Goal: Navigation & Orientation: Find specific page/section

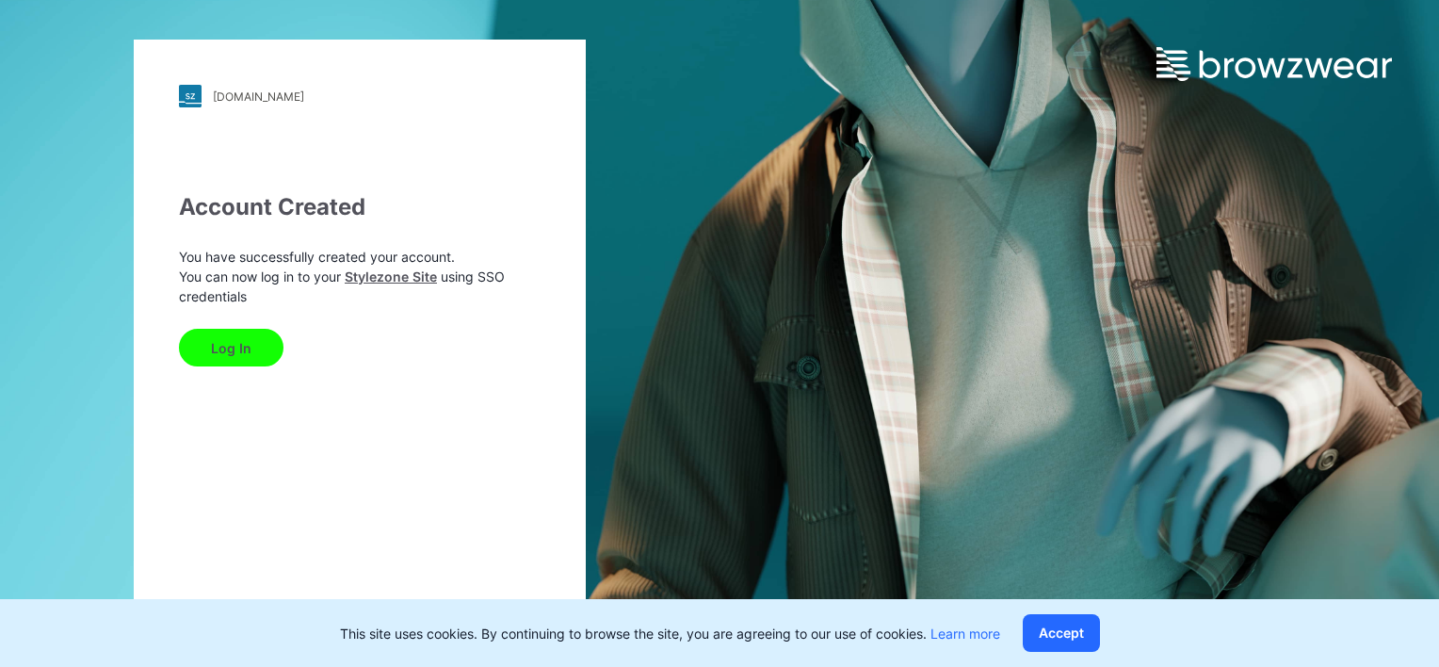
click at [201, 343] on button "Log In" at bounding box center [231, 348] width 105 height 38
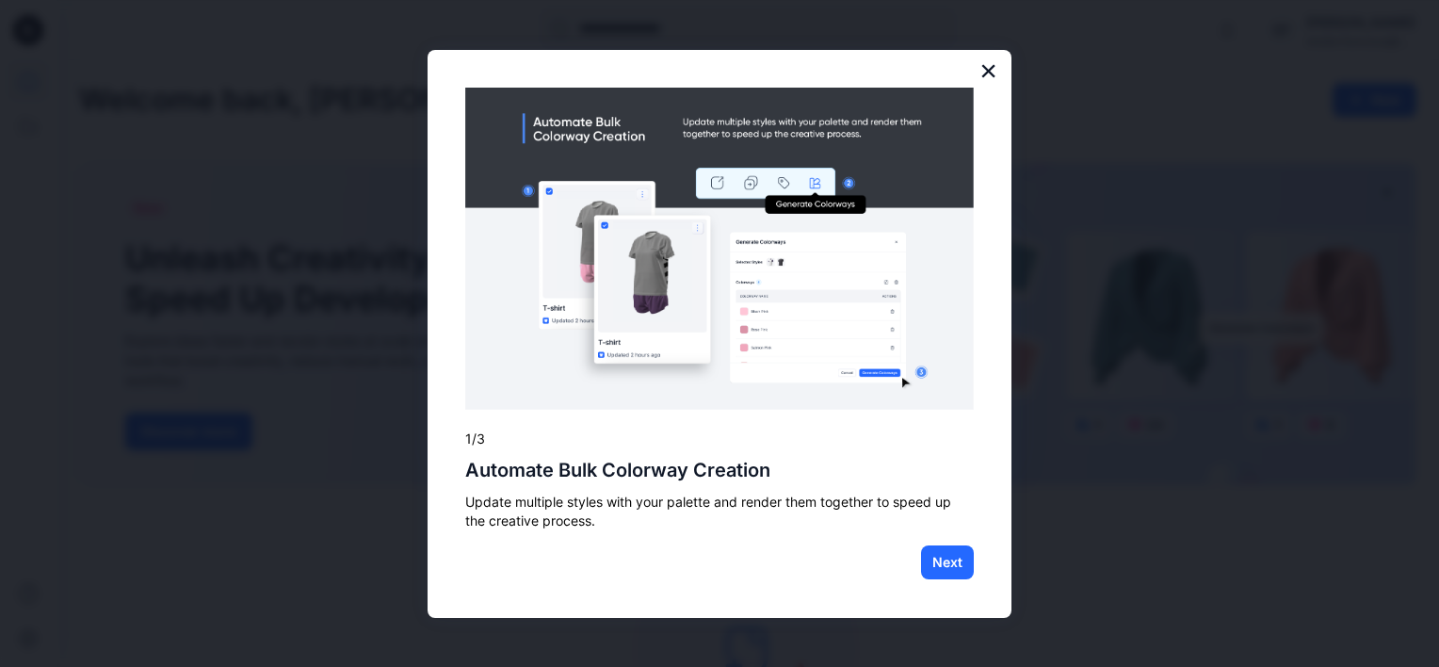
click at [990, 60] on button "×" at bounding box center [988, 71] width 18 height 30
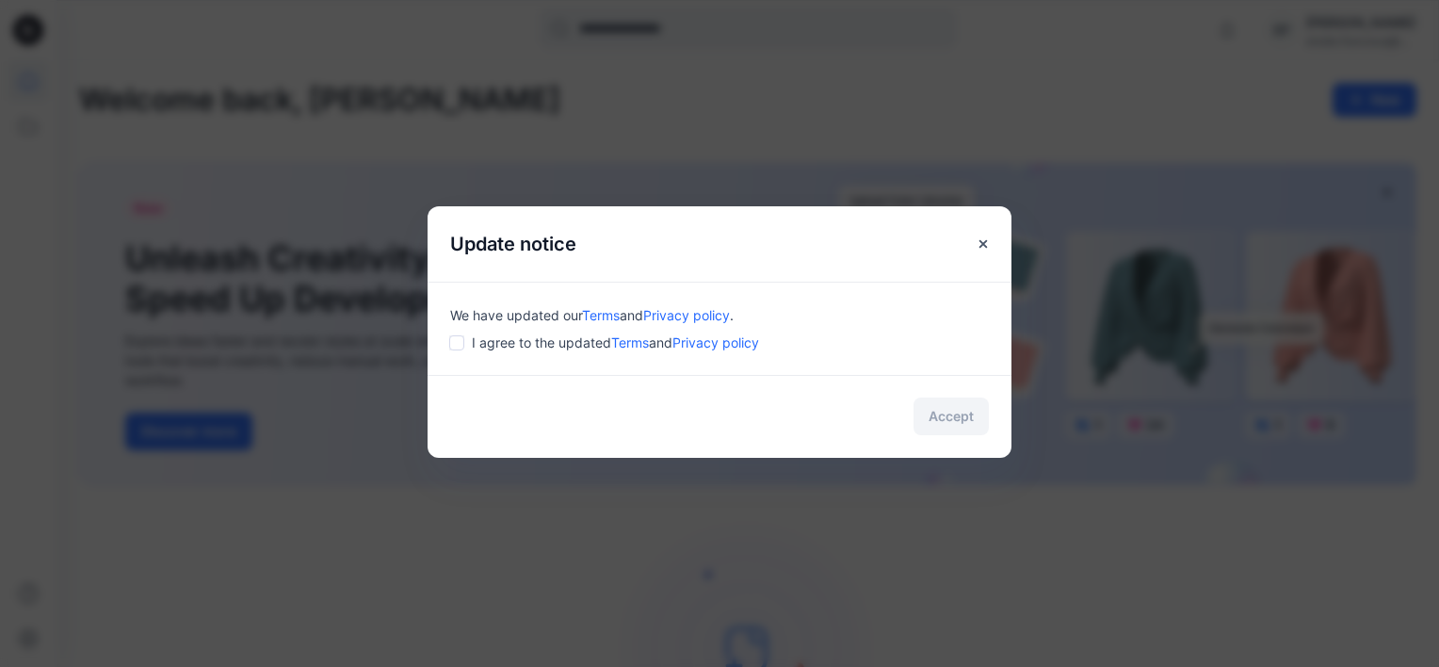
click at [491, 336] on span "I agree to the updated Terms and Privacy policy" at bounding box center [615, 342] width 287 height 20
click at [443, 346] on div "We have updated our Terms and Privacy policy . I agree to the updated Terms and…" at bounding box center [719, 328] width 584 height 93
click at [952, 408] on button "Accept" at bounding box center [950, 416] width 75 height 38
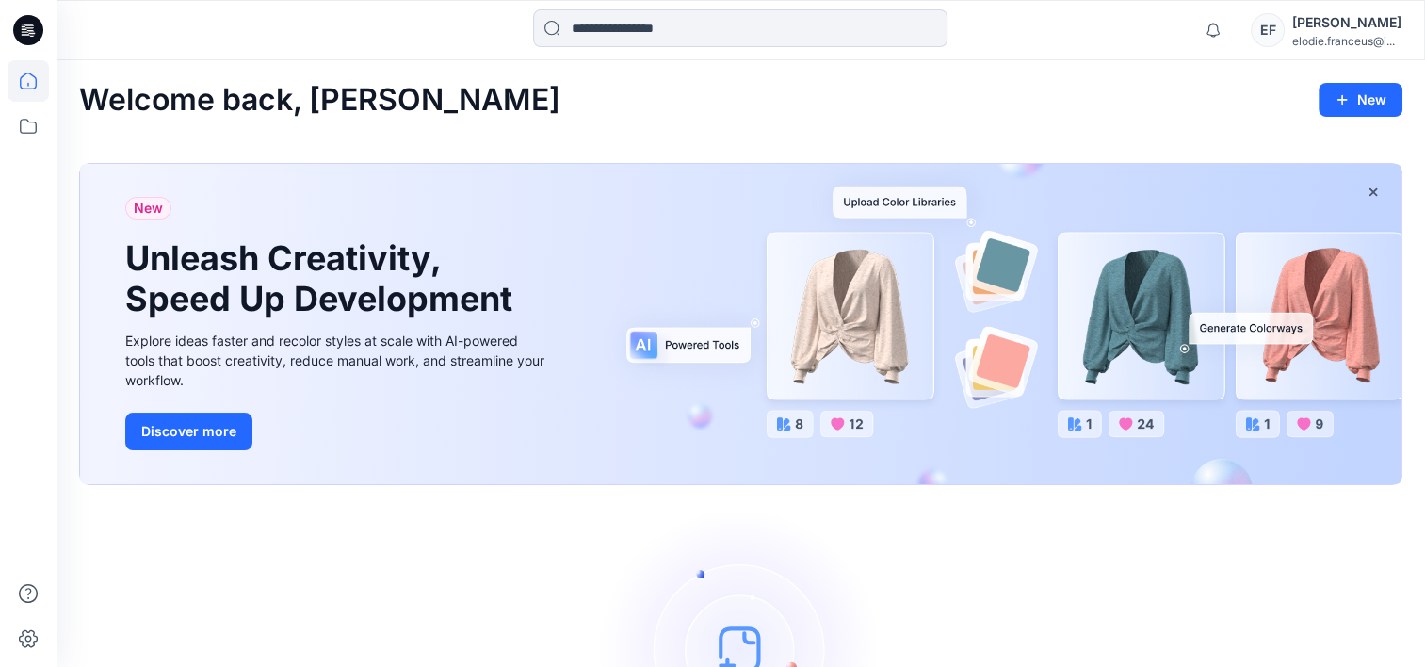
scroll to position [201, 0]
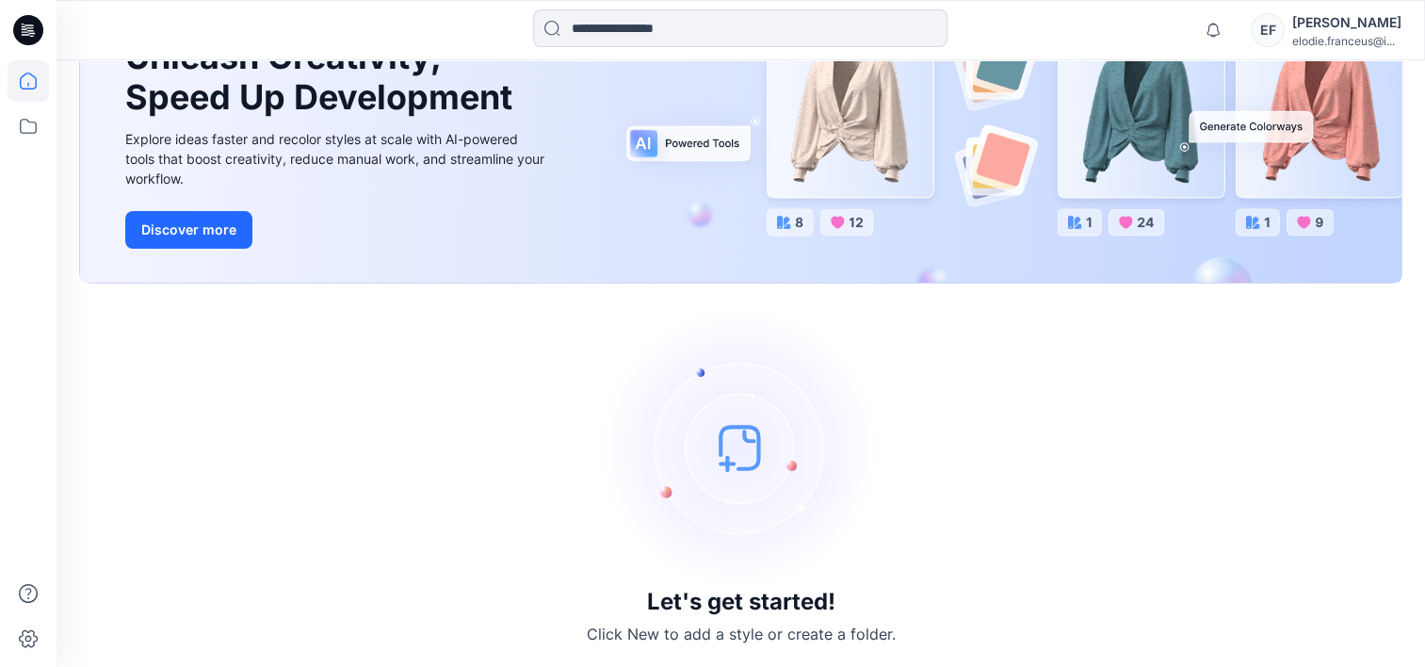
click at [734, 482] on img at bounding box center [741, 447] width 282 height 282
click at [725, 467] on img at bounding box center [741, 447] width 282 height 282
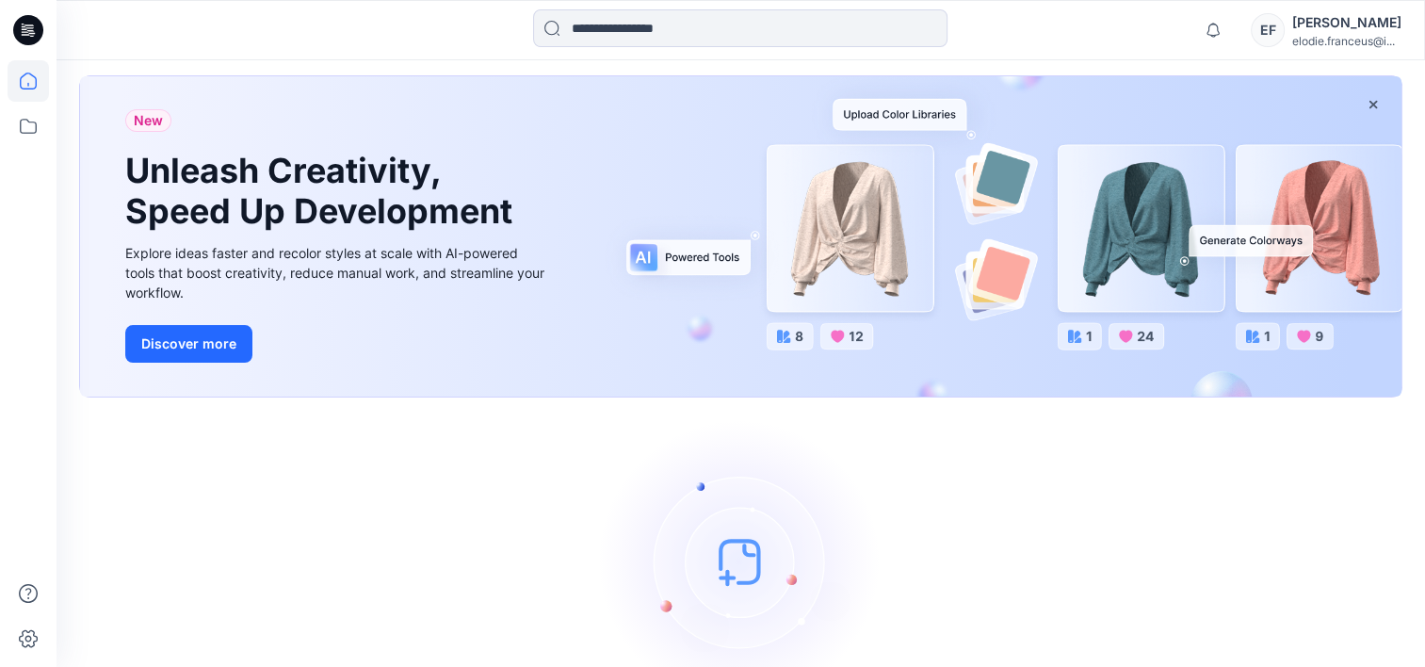
scroll to position [68, 0]
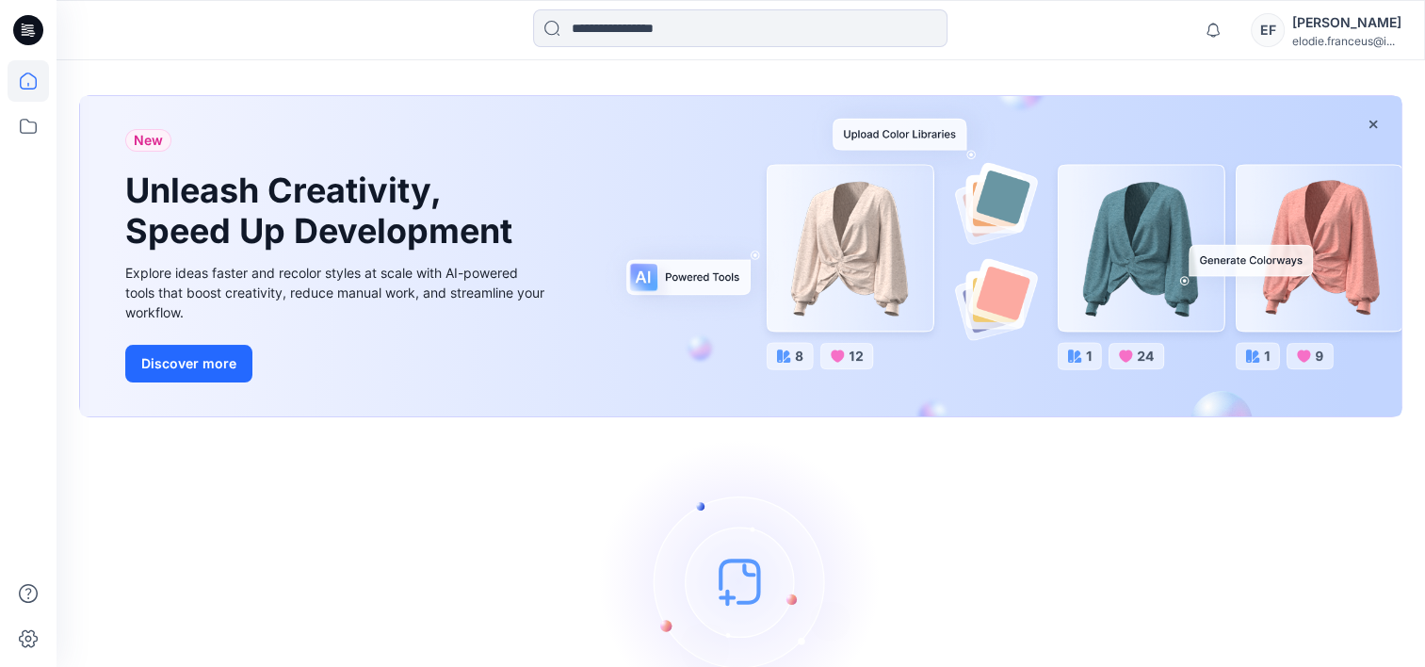
click at [723, 576] on img at bounding box center [741, 581] width 282 height 282
click at [718, 591] on img at bounding box center [741, 581] width 282 height 282
drag, startPoint x: 718, startPoint y: 591, endPoint x: 634, endPoint y: 572, distance: 86.8
click at [634, 572] on img at bounding box center [741, 581] width 282 height 282
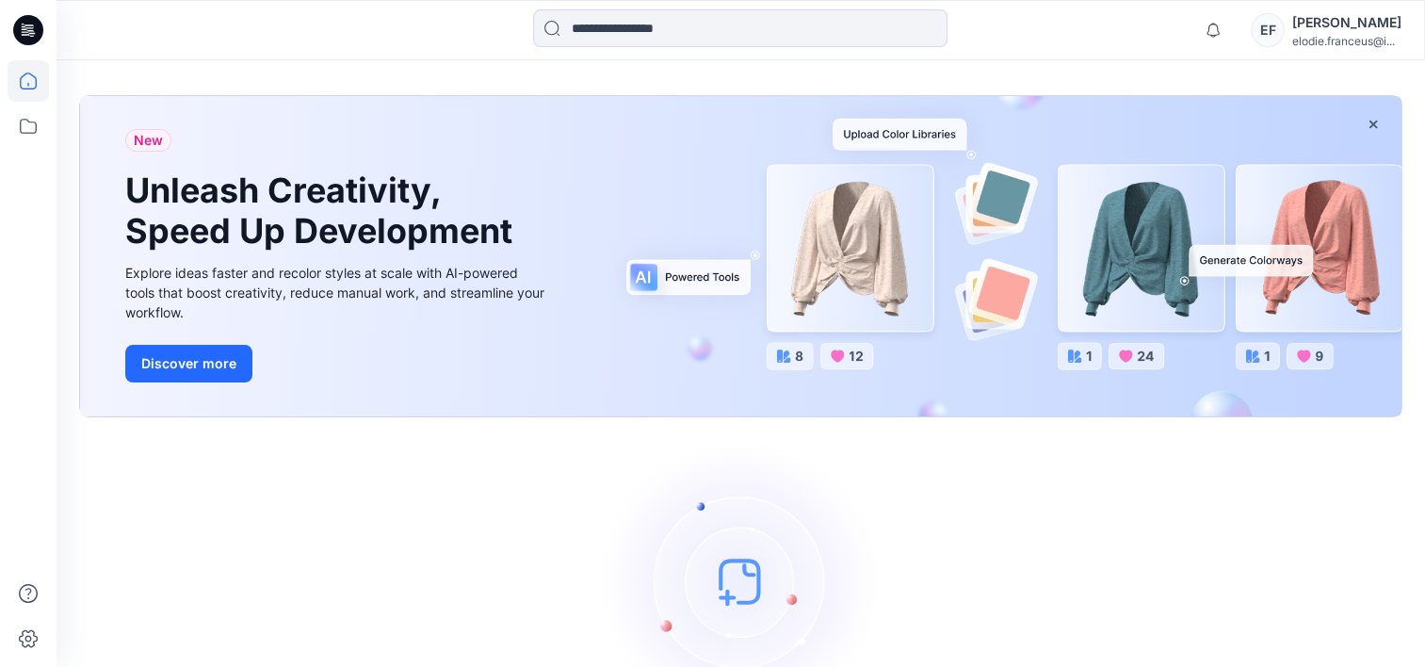
click at [731, 584] on img at bounding box center [741, 581] width 282 height 282
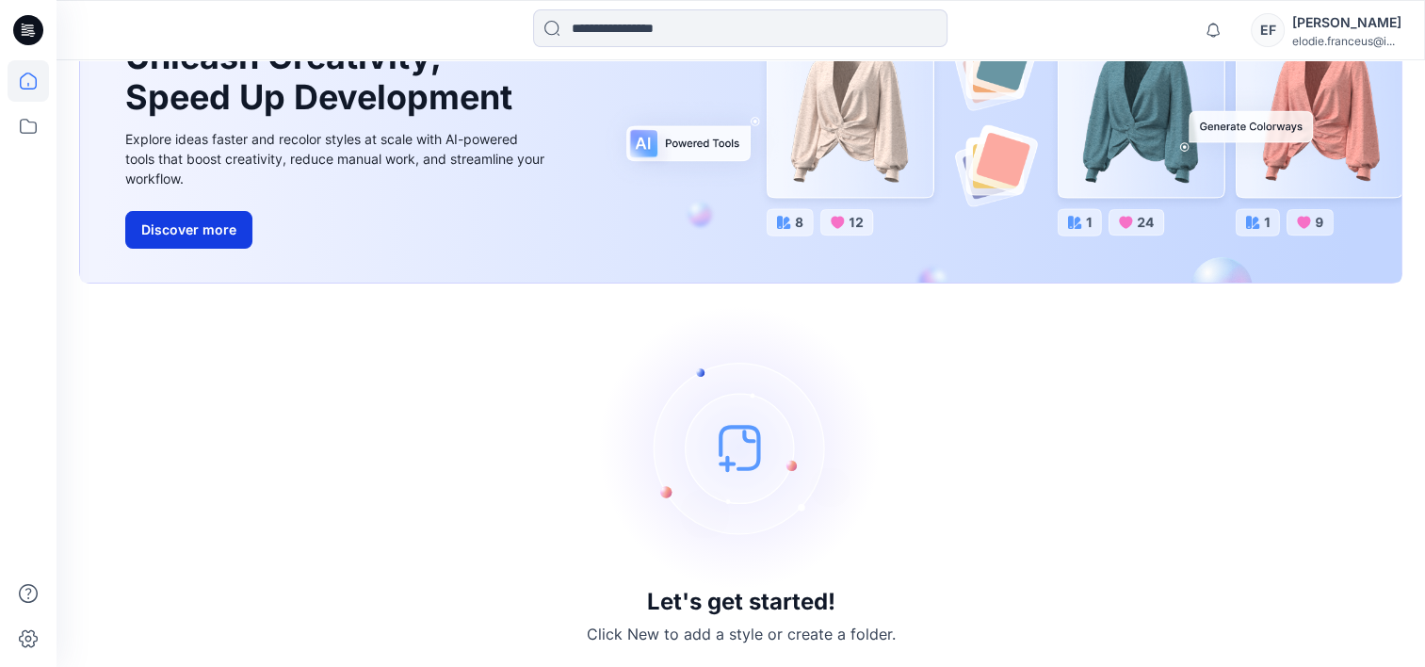
click at [148, 229] on button "Discover more" at bounding box center [188, 230] width 127 height 38
